Goal: Information Seeking & Learning: Learn about a topic

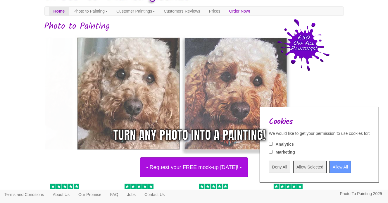
scroll to position [29, 0]
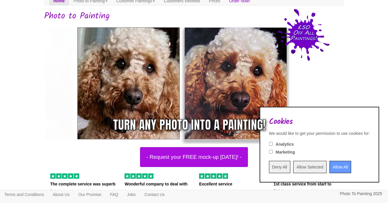
click at [330, 169] on input "Allow All" at bounding box center [341, 167] width 22 height 12
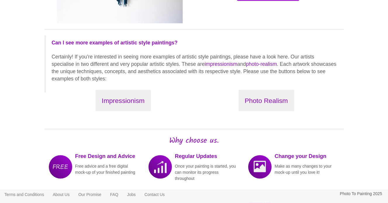
scroll to position [673, 0]
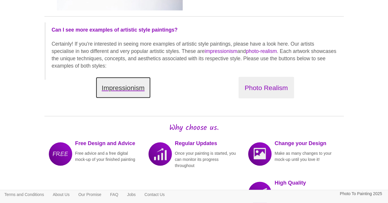
click at [121, 86] on button "Impressionism" at bounding box center [123, 88] width 55 height 22
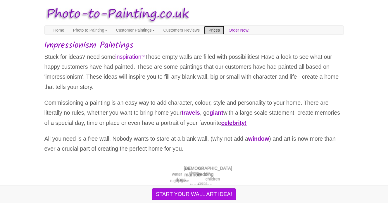
click at [224, 28] on link "Prices" at bounding box center [214, 30] width 20 height 9
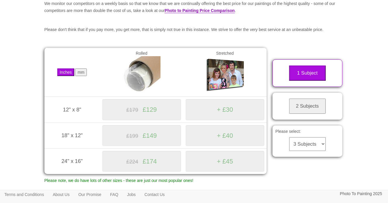
scroll to position [88, 0]
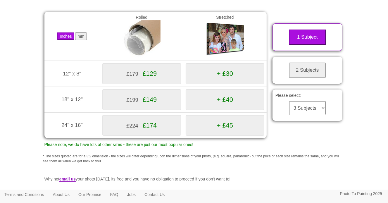
click at [314, 78] on button "2 Subjects" at bounding box center [307, 70] width 37 height 15
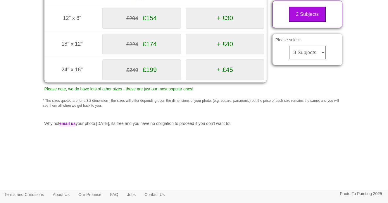
scroll to position [150, 0]
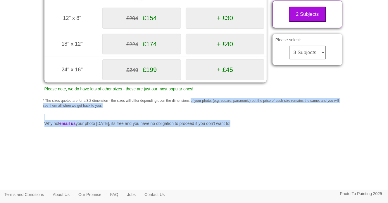
drag, startPoint x: 196, startPoint y: 100, endPoint x: 203, endPoint y: 128, distance: 28.5
click at [203, 128] on div "Your painting - risk free Toggle navigation Menu Home Photo to Painting Photo t…" at bounding box center [194, 20] width 300 height 320
drag, startPoint x: 203, startPoint y: 128, endPoint x: 199, endPoint y: 119, distance: 10.3
click at [199, 119] on div "Your painting - risk free Toggle navigation Menu Home Photo to Painting Photo t…" at bounding box center [194, 20] width 300 height 320
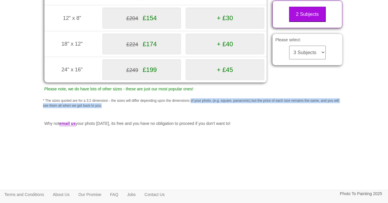
click at [198, 119] on div "Your painting - risk free Toggle navigation Menu Home Photo to Painting Photo t…" at bounding box center [194, 20] width 300 height 320
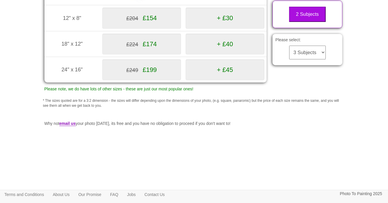
click at [198, 122] on p "Why not email us your photo today, its free and you have no obligation to proce…" at bounding box center [194, 123] width 300 height 7
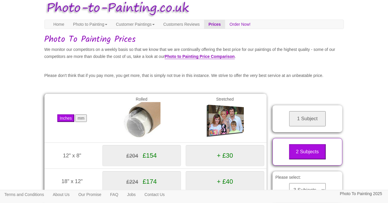
scroll to position [0, 0]
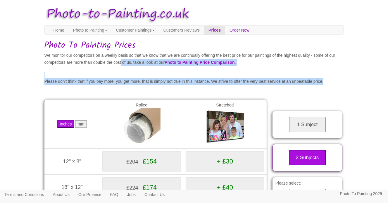
drag, startPoint x: 187, startPoint y: 101, endPoint x: 167, endPoint y: 62, distance: 43.6
click at [167, 62] on div "Your painting - risk free Toggle navigation Menu Home Photo to Painting Photo t…" at bounding box center [194, 163] width 300 height 320
click at [167, 62] on p "We monitor our competitors on a weekly basis so that we know that we are contin…" at bounding box center [194, 59] width 300 height 14
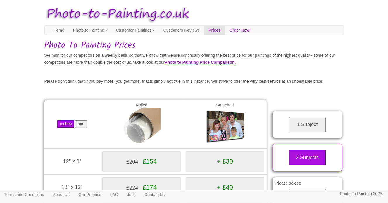
click at [155, 62] on p "We monitor our competitors on a weekly basis so that we know that we are contin…" at bounding box center [194, 59] width 300 height 14
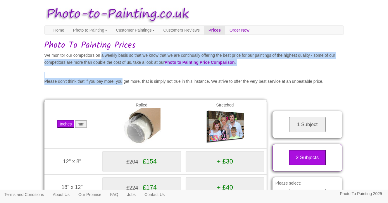
drag, startPoint x: 99, startPoint y: 52, endPoint x: 124, endPoint y: 80, distance: 37.1
click at [124, 80] on div "Your painting - risk free Toggle navigation Menu Home Photo to Painting Photo t…" at bounding box center [194, 163] width 300 height 320
click at [124, 80] on p "Please don't think that if you pay more, you get more, that is simply not true …" at bounding box center [194, 81] width 300 height 7
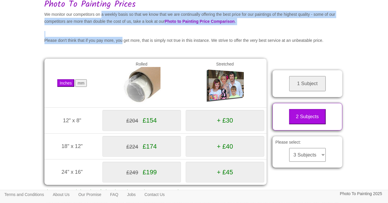
scroll to position [29, 0]
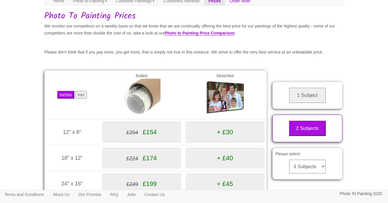
click at [181, 51] on p "Please don't think that if you pay more, you get more, that is simply not true …" at bounding box center [194, 52] width 300 height 7
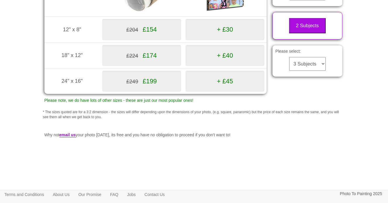
scroll to position [146, 0]
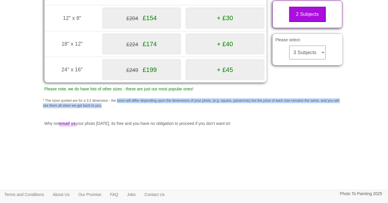
drag, startPoint x: 117, startPoint y: 119, endPoint x: 114, endPoint y: 105, distance: 14.2
click at [114, 105] on div "Your painting - risk free Toggle navigation Menu Home Photo to Painting Photo t…" at bounding box center [194, 20] width 300 height 320
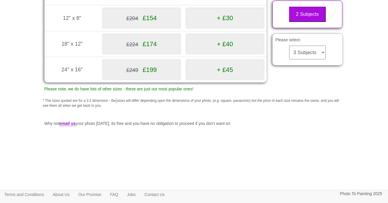
click at [114, 105] on p "* The sizes quoted are for a 3:2 dimension - the sizes will differ depending up…" at bounding box center [194, 103] width 303 height 10
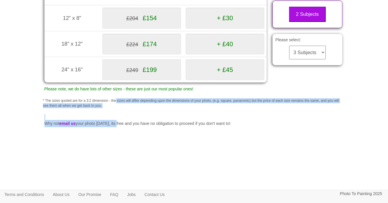
drag, startPoint x: 114, startPoint y: 105, endPoint x: 128, endPoint y: 127, distance: 25.7
click at [128, 127] on div "Your painting - risk free Toggle navigation Menu Home Photo to Painting Photo t…" at bounding box center [194, 20] width 300 height 320
click at [128, 127] on p "Why not email us your photo today, its free and you have no obligation to proce…" at bounding box center [194, 123] width 300 height 7
